Goal: Find specific page/section: Find specific page/section

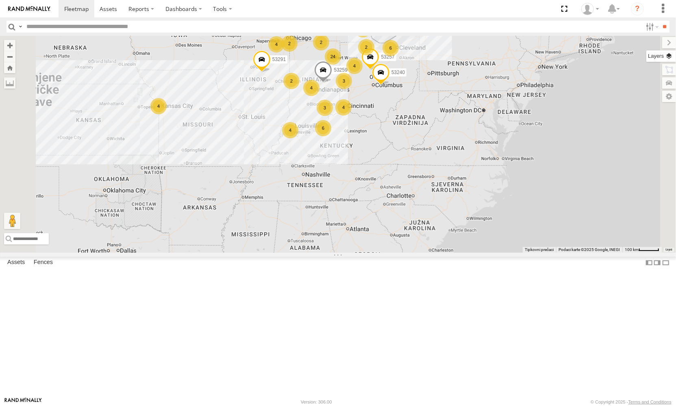
click at [669, 56] on label at bounding box center [661, 55] width 30 height 11
click at [0, 0] on label at bounding box center [0, 0] width 0 height 0
click at [0, 0] on span "Satellite + Roadmap" at bounding box center [0, 0] width 0 height 0
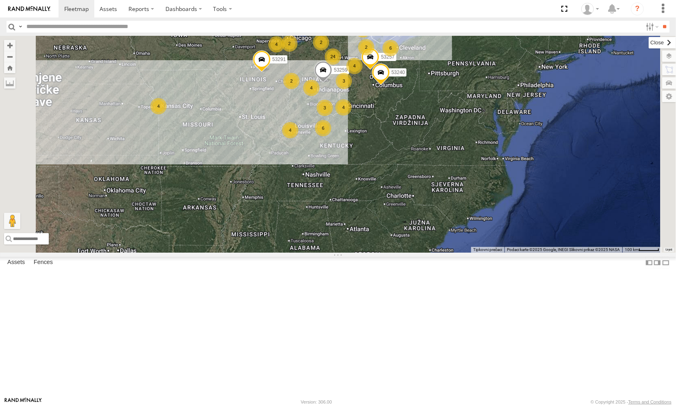
click at [649, 44] on label at bounding box center [662, 42] width 27 height 11
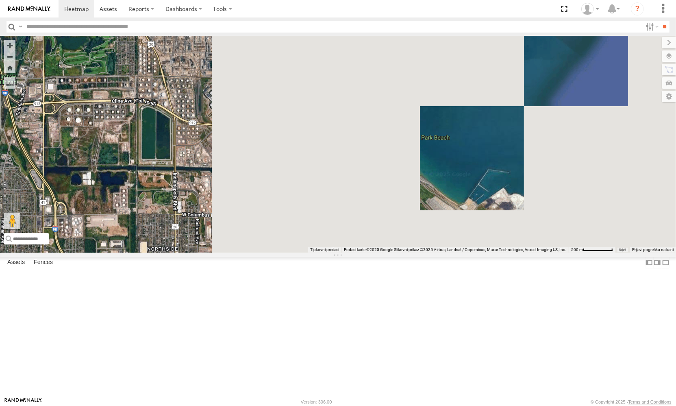
drag, startPoint x: 546, startPoint y: 185, endPoint x: 138, endPoint y: 119, distance: 413.0
click at [138, 119] on main "← Pomakni lijevo → Pomakni desno ↑ Pomakni gore ↓ Pomakni dolje + Povećaj - Sma…" at bounding box center [338, 216] width 676 height 361
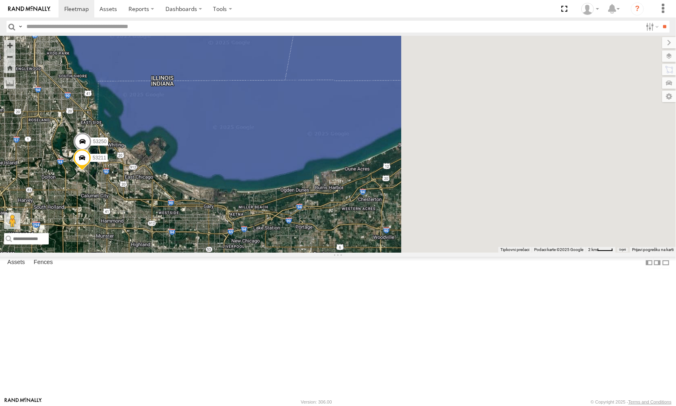
drag, startPoint x: 515, startPoint y: 185, endPoint x: 269, endPoint y: 234, distance: 251.2
click at [269, 234] on div "53257 53291 53217 53253 53265 53240 53246 53151 53258 53203 53104 53145 53133 5…" at bounding box center [338, 144] width 676 height 217
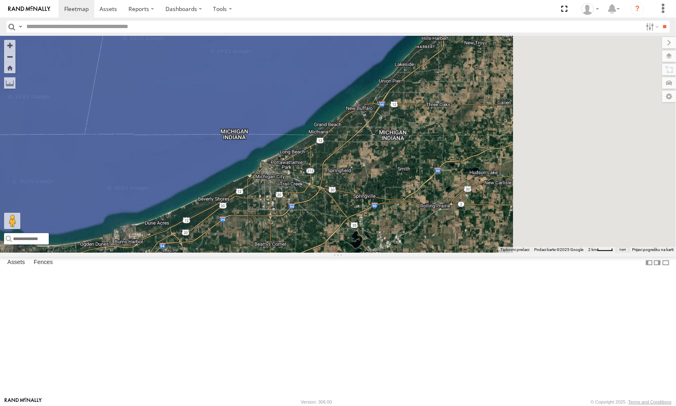
drag, startPoint x: 427, startPoint y: 189, endPoint x: 258, endPoint y: 240, distance: 176.8
click at [258, 240] on div "53257 53291 53217 53253 53265 53240 53246 53151 53258 53203 53104 53145 53133 5…" at bounding box center [338, 144] width 676 height 217
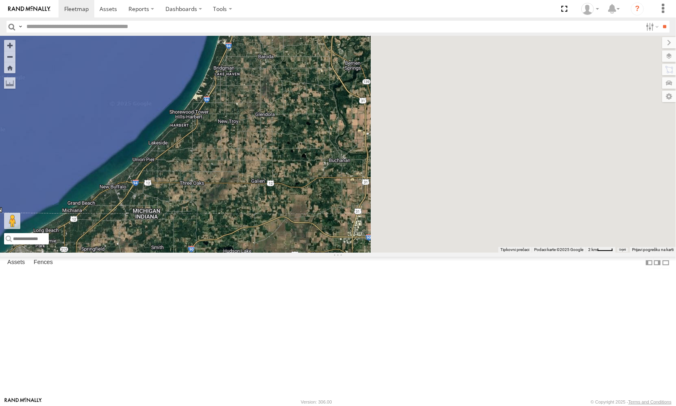
drag, startPoint x: 542, startPoint y: 194, endPoint x: 245, endPoint y: 285, distance: 310.2
click at [245, 252] on div "53257 53291 53217 53253 53265 53240 53246 53151 53258 53203 53104 53145 53133 5…" at bounding box center [338, 144] width 676 height 217
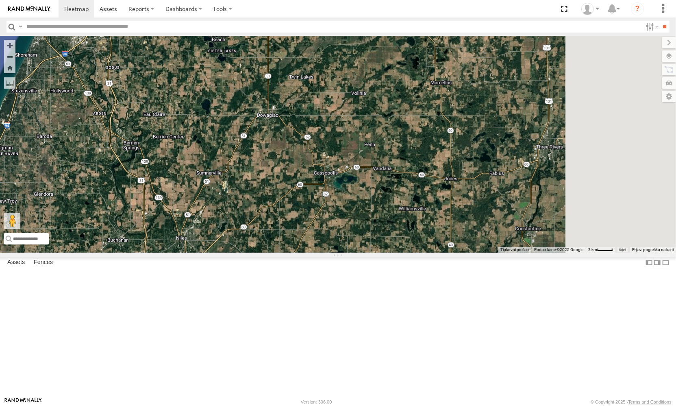
drag, startPoint x: 460, startPoint y: 195, endPoint x: 288, endPoint y: 265, distance: 186.3
click at [288, 252] on div "53257 53291 53217 53253 53265 53240 53246 53151 53258 53203 53104 53145 53133 5…" at bounding box center [338, 144] width 676 height 217
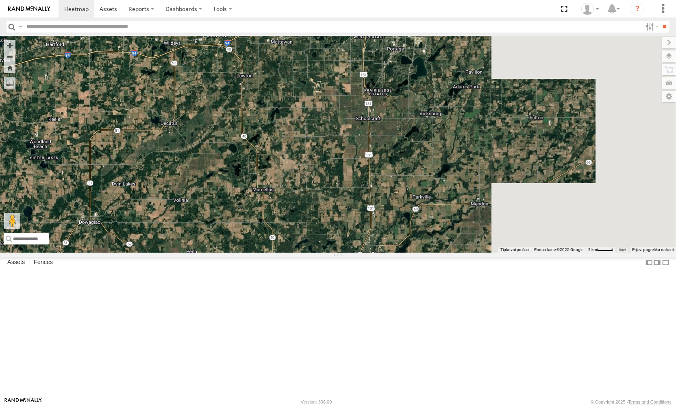
drag, startPoint x: 484, startPoint y: 201, endPoint x: 304, endPoint y: 311, distance: 211.2
click at [304, 252] on div "53257 53291 53217 53253 53265 53240 53246 53151 53258 53203 53104 53145 53133 5…" at bounding box center [338, 144] width 676 height 217
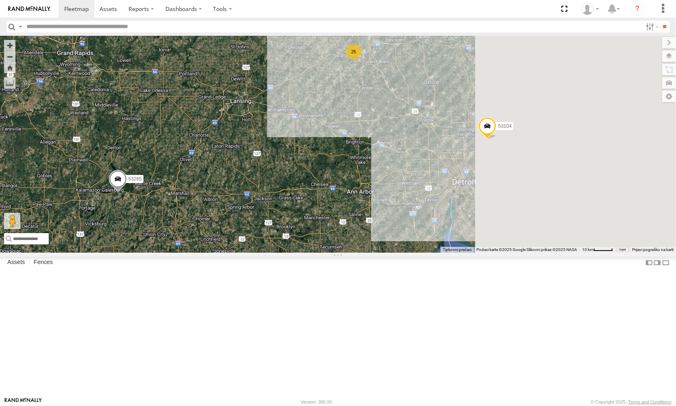
drag, startPoint x: 525, startPoint y: 237, endPoint x: 305, endPoint y: 269, distance: 222.2
click at [305, 252] on div "53257 53291 53217 53253 53265 53240 53246 53151 53258 53203 53104 53145 53133 5…" at bounding box center [338, 144] width 676 height 217
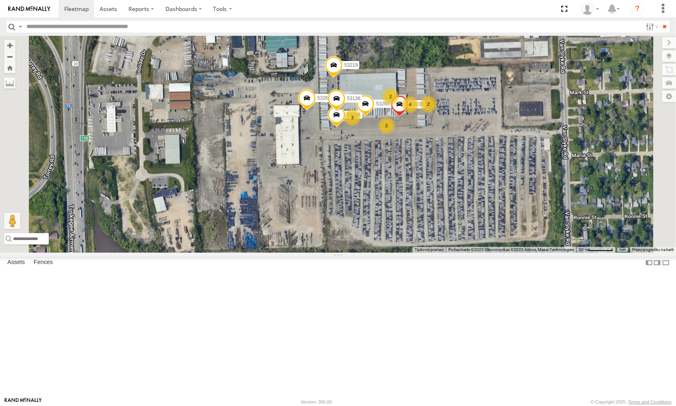
drag, startPoint x: 492, startPoint y: 194, endPoint x: 492, endPoint y: 241, distance: 47.1
click at [492, 241] on div "53257 53291 53217 53253 53265 53240 53246 53151 53258 53203 53104 53145 53133 5…" at bounding box center [338, 144] width 676 height 217
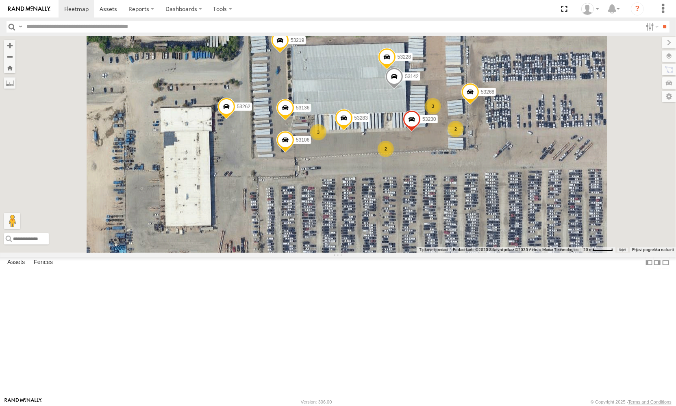
drag, startPoint x: 481, startPoint y: 253, endPoint x: 483, endPoint y: 280, distance: 26.5
click at [483, 252] on div "53257 53291 53217 53253 53265 53240 53246 53151 53258 53203 53104 53145 53133 5…" at bounding box center [338, 144] width 676 height 217
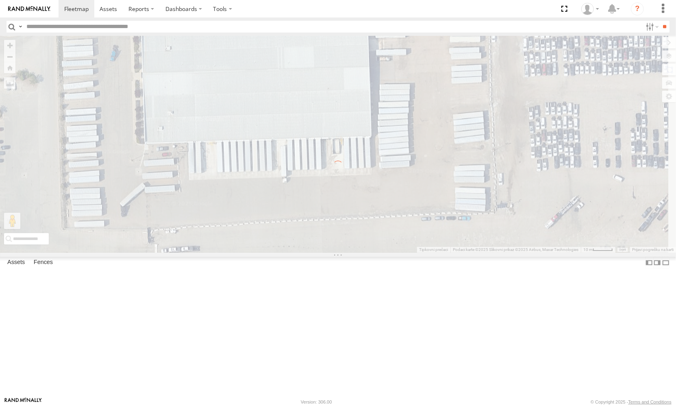
drag, startPoint x: 454, startPoint y: 332, endPoint x: 443, endPoint y: 415, distance: 83.7
click at [443, 405] on html at bounding box center [338, 203] width 676 height 406
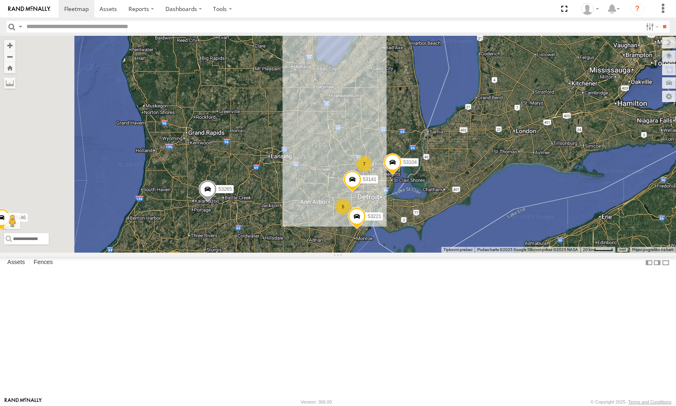
drag, startPoint x: 461, startPoint y: 184, endPoint x: 478, endPoint y: 285, distance: 102.5
click at [478, 252] on div "53257 53291 53217 53253 53265 53240 53246 53151 53258 53203 53104 53145 53133 5…" at bounding box center [338, 144] width 676 height 217
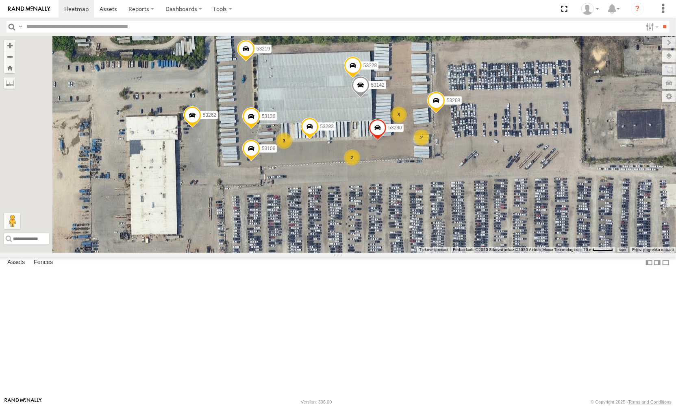
drag, startPoint x: 438, startPoint y: 238, endPoint x: 455, endPoint y: 328, distance: 91.8
click at [455, 252] on div "53257 53291 53217 53253 53265 53240 53246 53151 53258 53203 53104 53145 53133 5…" at bounding box center [338, 144] width 676 height 217
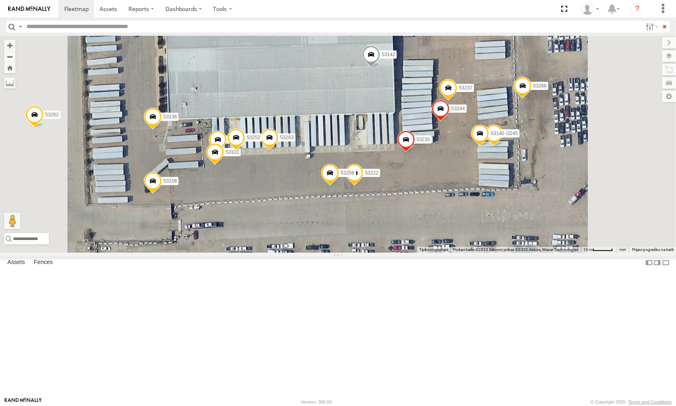
drag, startPoint x: 482, startPoint y: 306, endPoint x: 487, endPoint y: 429, distance: 122.8
click at [487, 405] on html at bounding box center [338, 203] width 676 height 406
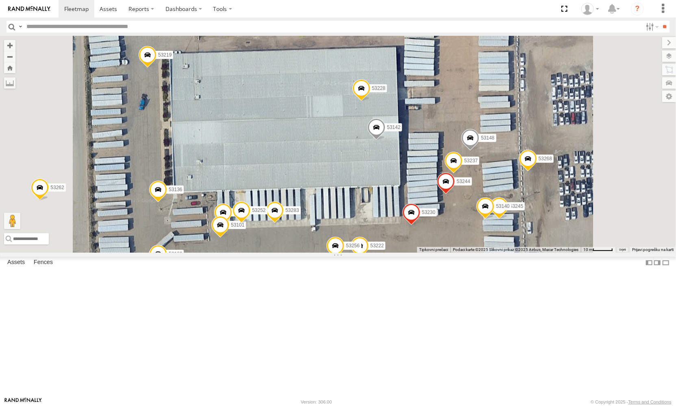
drag, startPoint x: 432, startPoint y: 352, endPoint x: 437, endPoint y: 388, distance: 36.1
click at [437, 252] on div "53257 53291 53217 53253 53265 53240 53246 53151 53258 53203 53104 53145 53133 5…" at bounding box center [338, 144] width 676 height 217
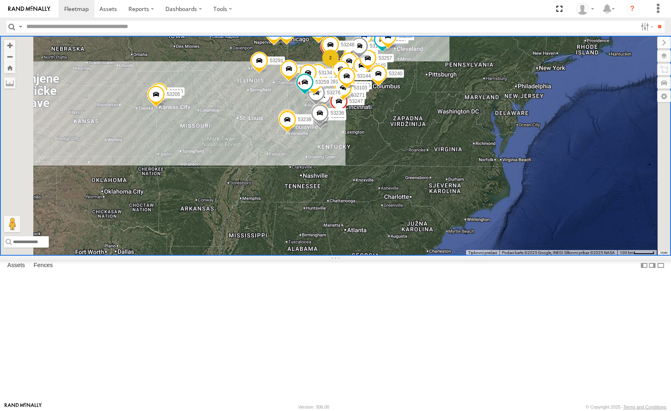
click at [115, 28] on input "text" at bounding box center [330, 27] width 614 height 12
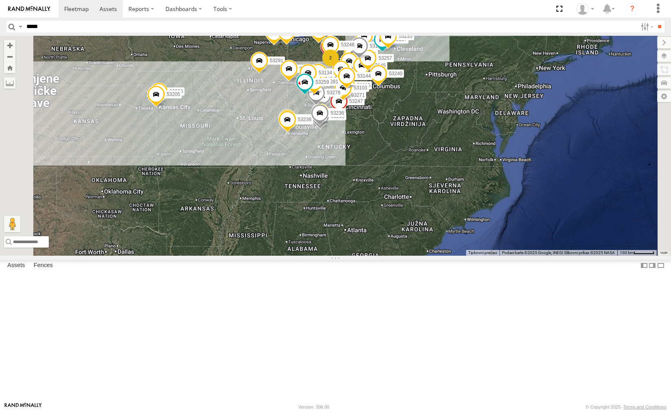
type input "*****"
click at [655, 21] on input "**" at bounding box center [659, 27] width 9 height 12
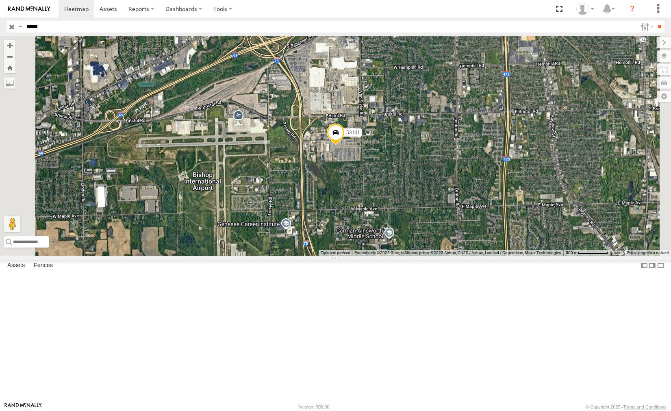
click at [11, 28] on input "button" at bounding box center [12, 27] width 11 height 12
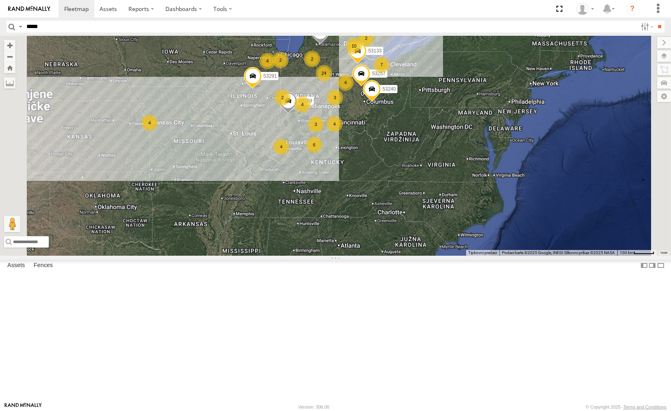
drag, startPoint x: 493, startPoint y: 200, endPoint x: 486, endPoint y: 217, distance: 18.6
click at [486, 217] on div "2 24 4 10 4 6 30 3 2 4 4 7 4 2 3 2 4 53257 53133 53291 53217 53253 53265 53240 …" at bounding box center [335, 145] width 671 height 219
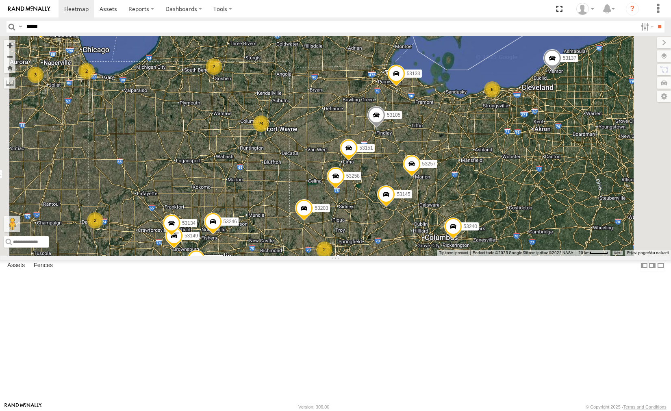
drag, startPoint x: 417, startPoint y: 207, endPoint x: 362, endPoint y: 254, distance: 71.8
click at [370, 255] on div "53257 53133 53291 53217 53253 53265 53240 53259 53246 53151 53258 53203 53104 5…" at bounding box center [335, 145] width 671 height 219
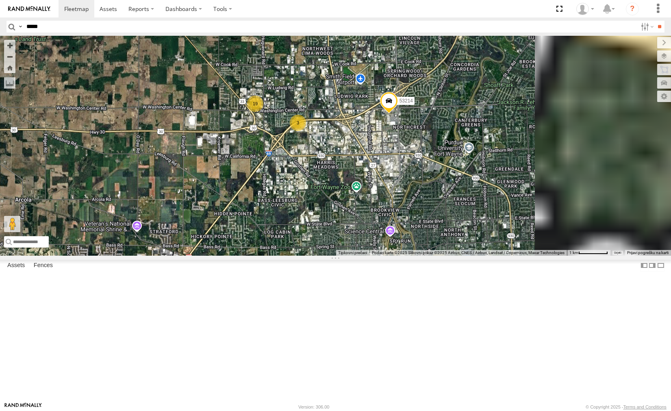
drag, startPoint x: 441, startPoint y: 154, endPoint x: 327, endPoint y: 281, distance: 171.5
click at [327, 255] on div "53257 53133 53291 53217 53253 53265 53240 53259 53246 53151 53258 53203 53104 5…" at bounding box center [335, 145] width 671 height 219
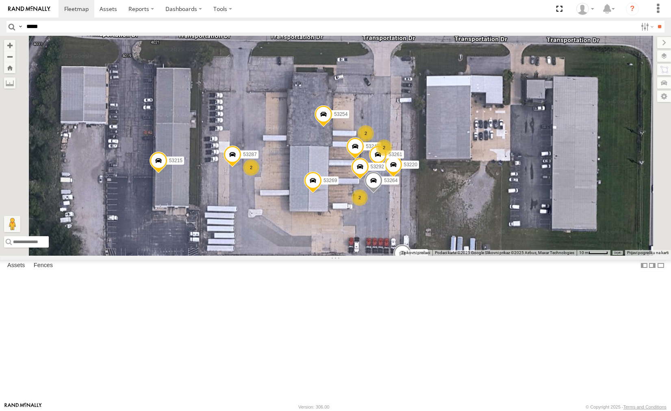
drag, startPoint x: 310, startPoint y: 224, endPoint x: 314, endPoint y: 262, distance: 38.9
click at [314, 255] on div "53257 53133 53291 53217 53253 53265 53240 53259 53246 53151 53258 53203 53104 5…" at bounding box center [335, 145] width 671 height 219
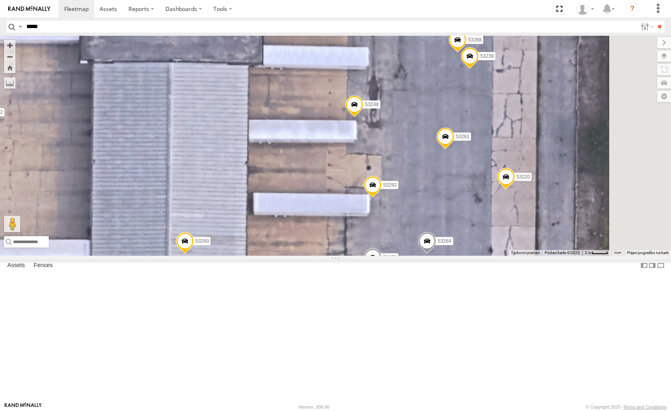
drag, startPoint x: 464, startPoint y: 252, endPoint x: 273, endPoint y: 195, distance: 199.3
click at [273, 195] on div "53257 53133 53291 53217 53253 53265 53240 53259 53246 53151 53258 53203 53104 5…" at bounding box center [335, 145] width 671 height 219
